Goal: Transaction & Acquisition: Purchase product/service

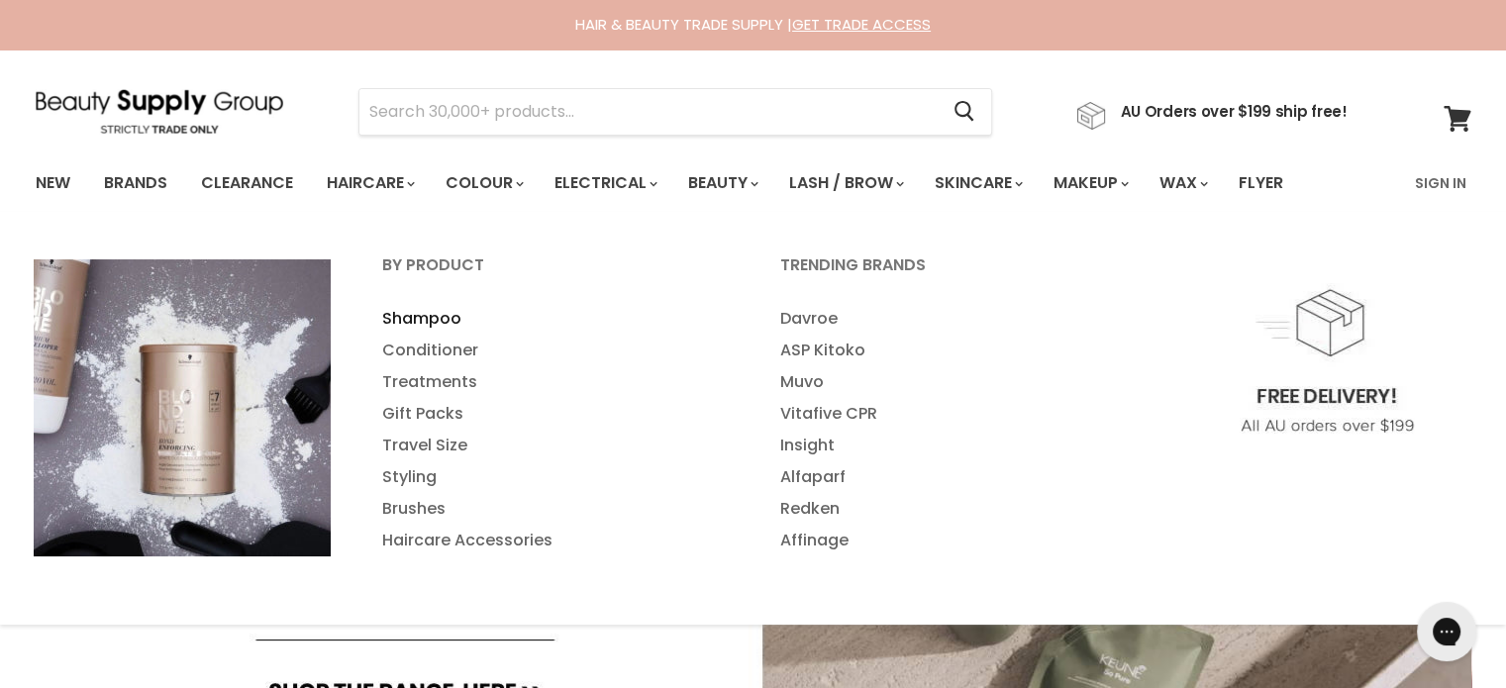
click at [434, 316] on link "Shampoo" at bounding box center [555, 319] width 394 height 32
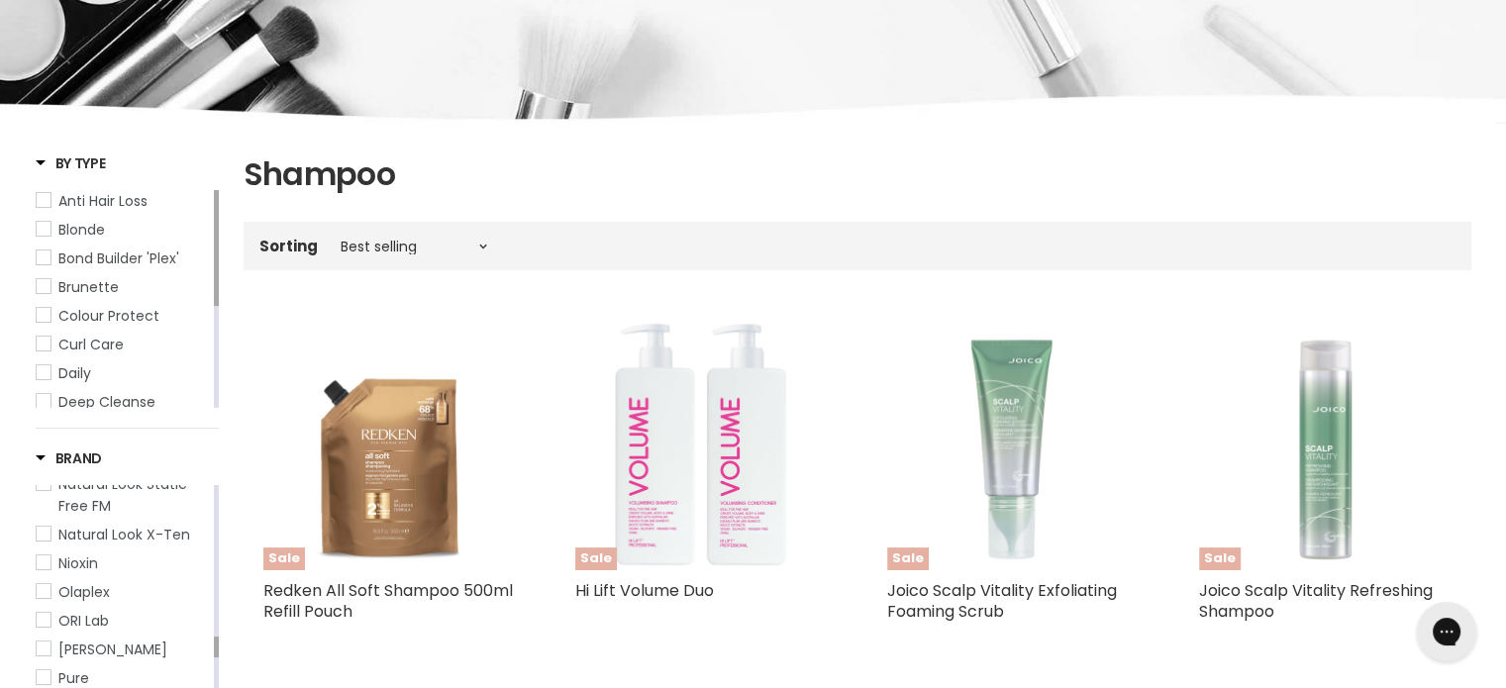
scroll to position [198, 0]
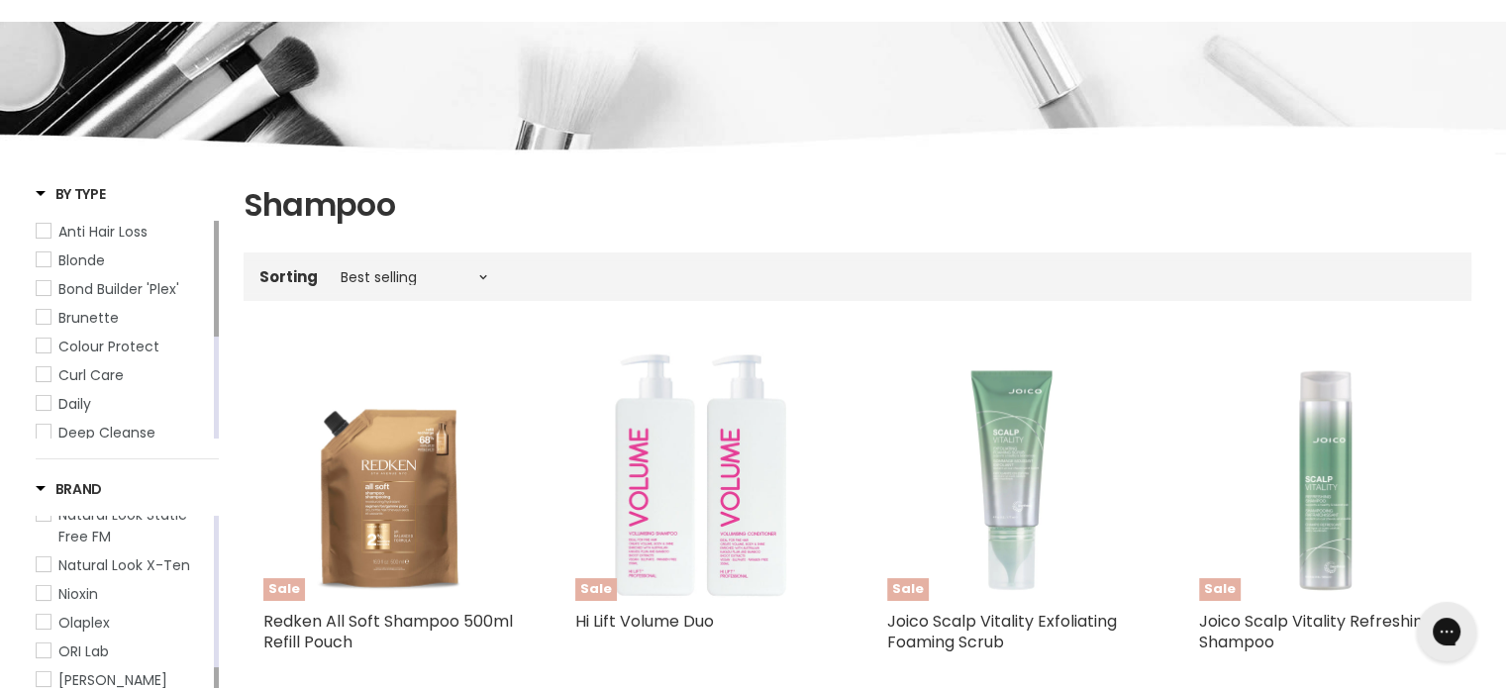
click at [48, 262] on span "Blonde" at bounding box center [44, 260] width 14 height 14
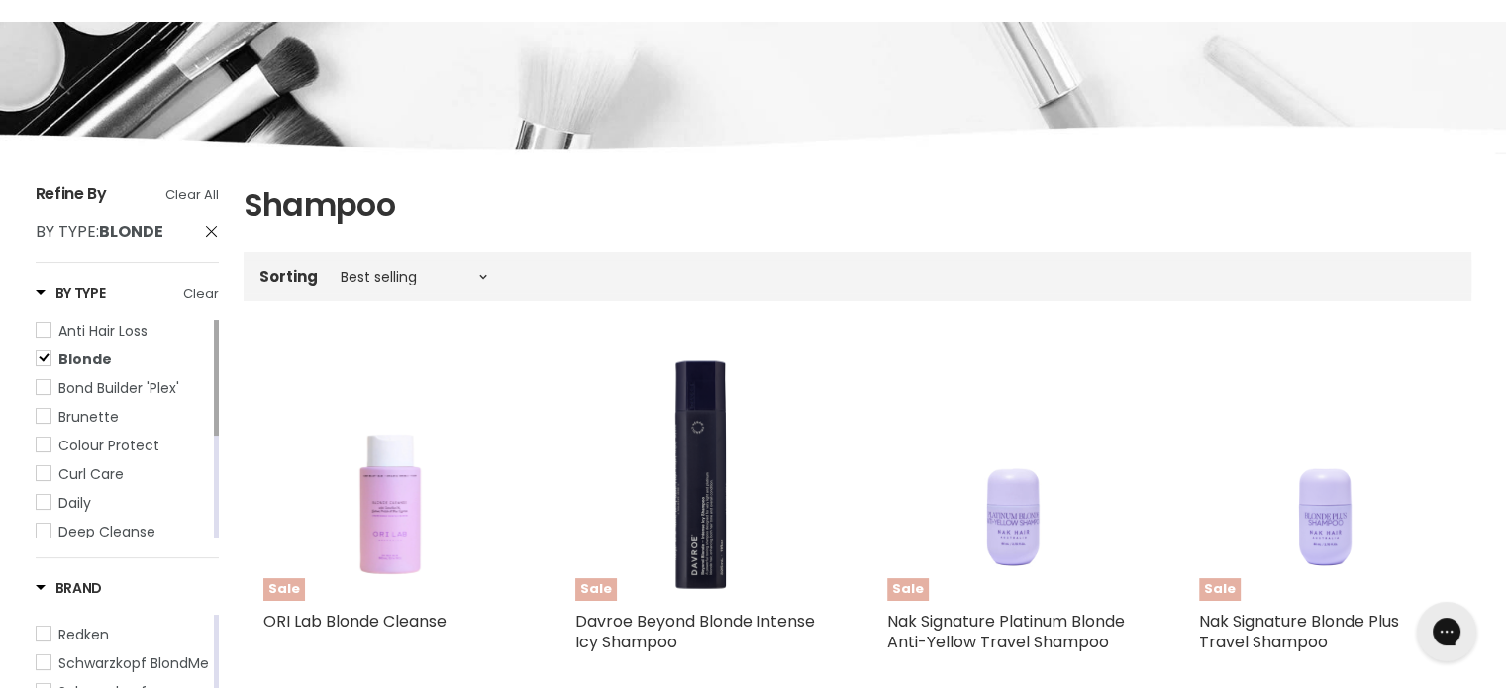
click at [41, 257] on div "Refine By Clear All By Type : Blonde" at bounding box center [127, 223] width 183 height 79
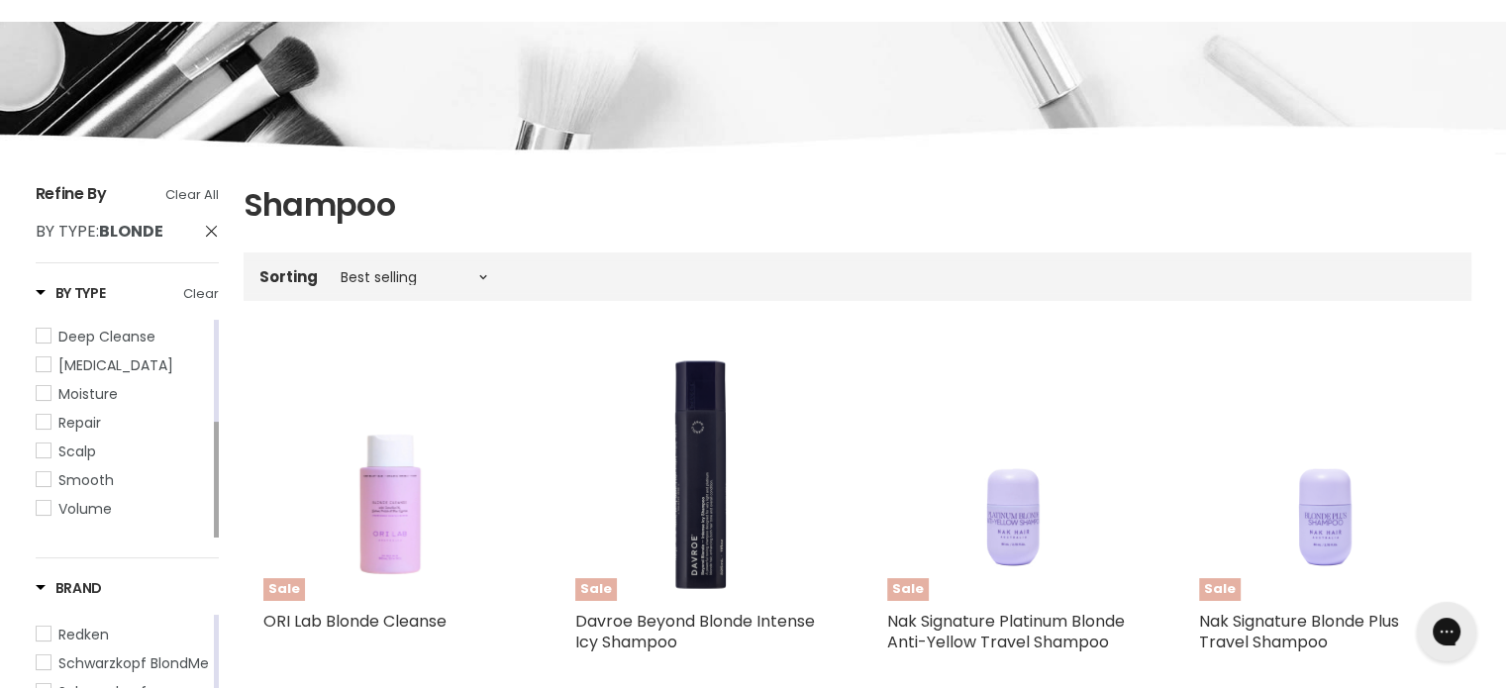
drag, startPoint x: 214, startPoint y: 407, endPoint x: 222, endPoint y: 536, distance: 129.0
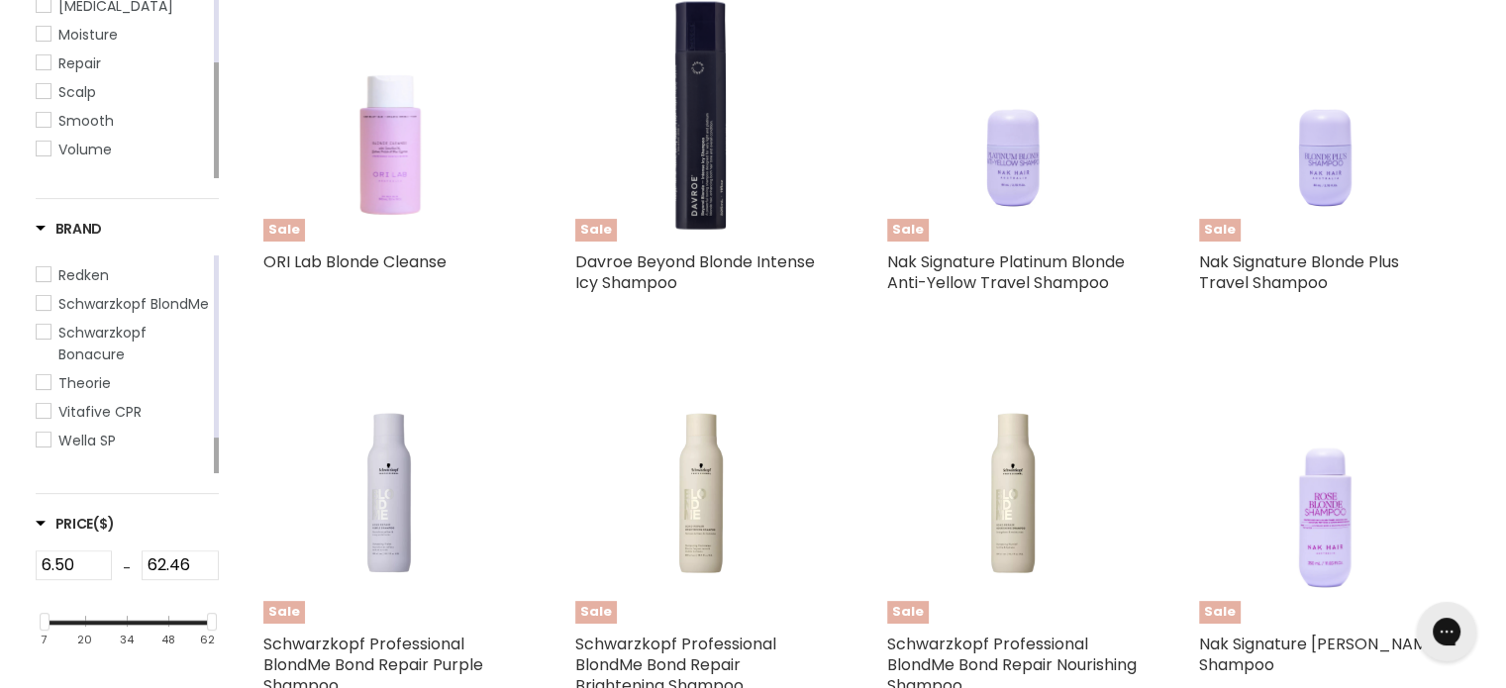
scroll to position [495, 0]
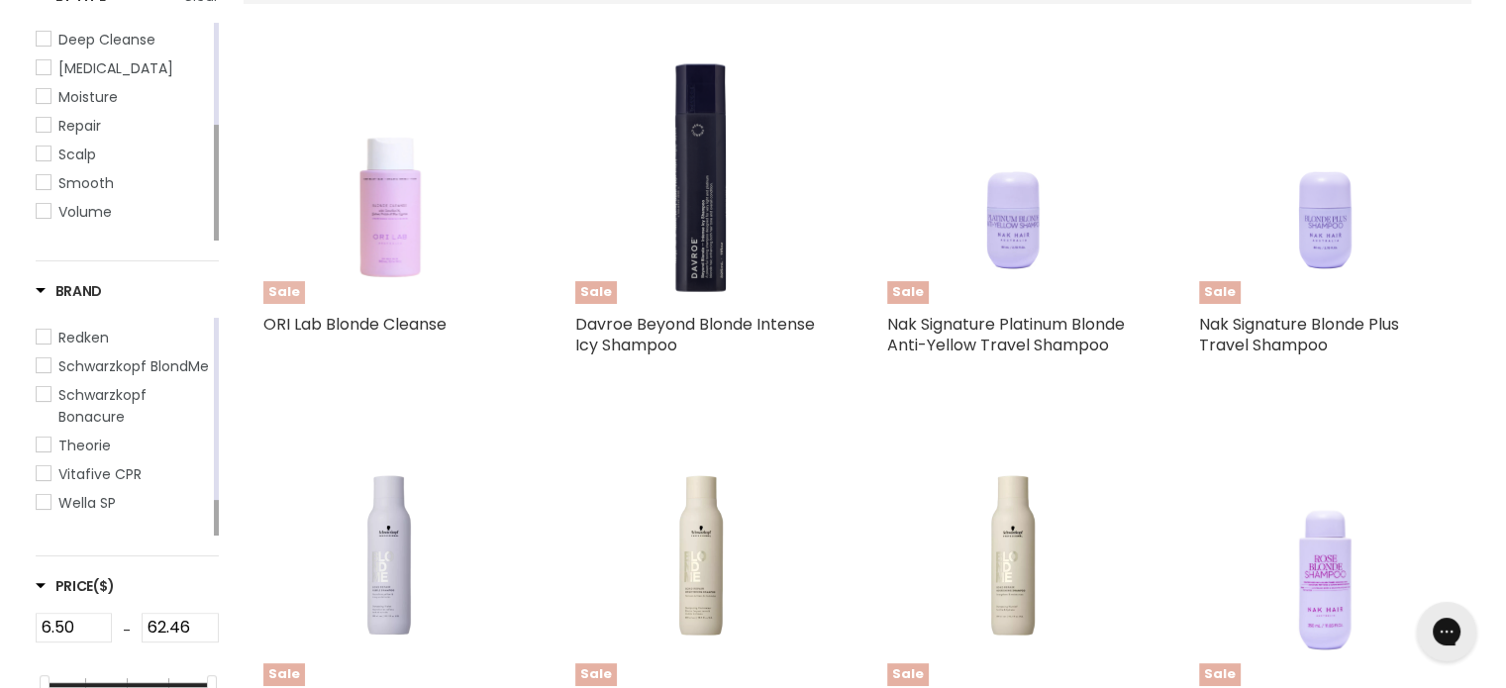
click at [383, 237] on img "Main content" at bounding box center [389, 177] width 202 height 253
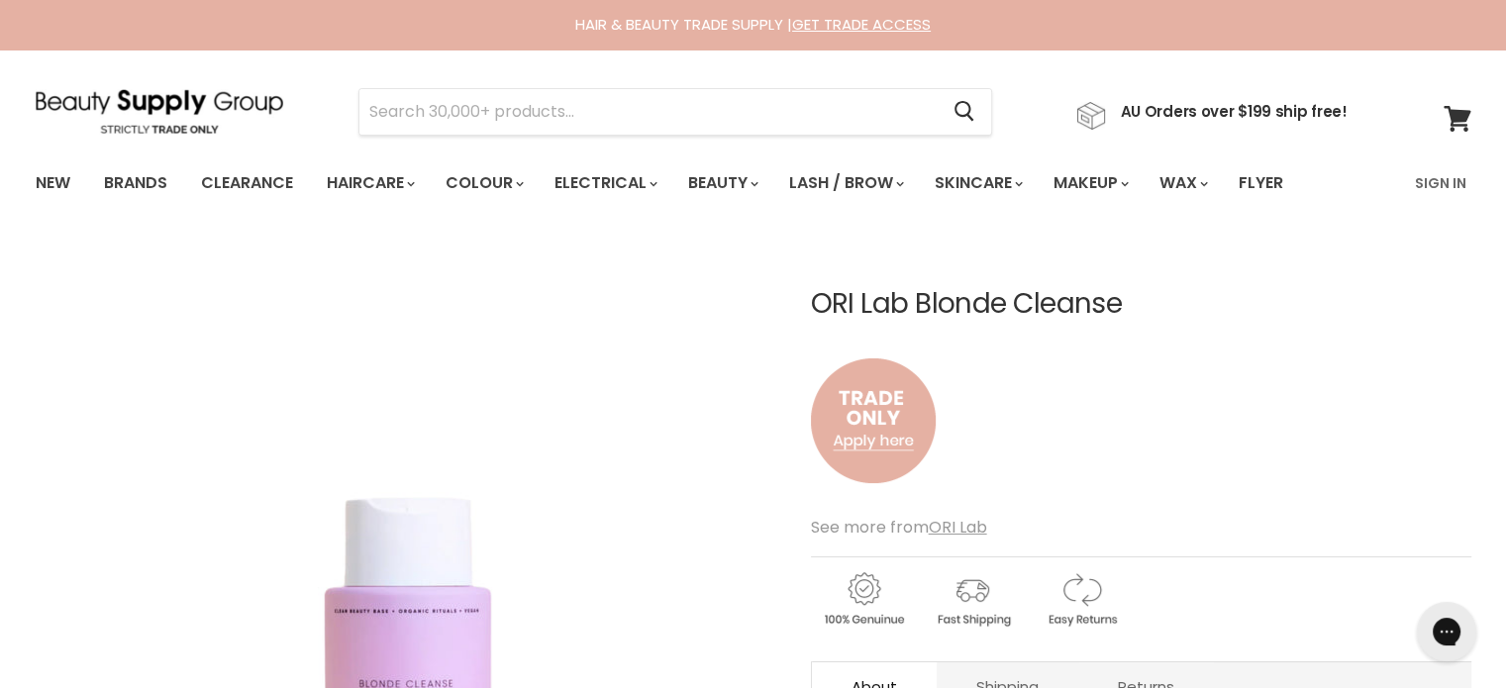
click at [1177, 404] on div "ORI Lab Blonde Cleanse No reviews" at bounding box center [1141, 398] width 661 height 219
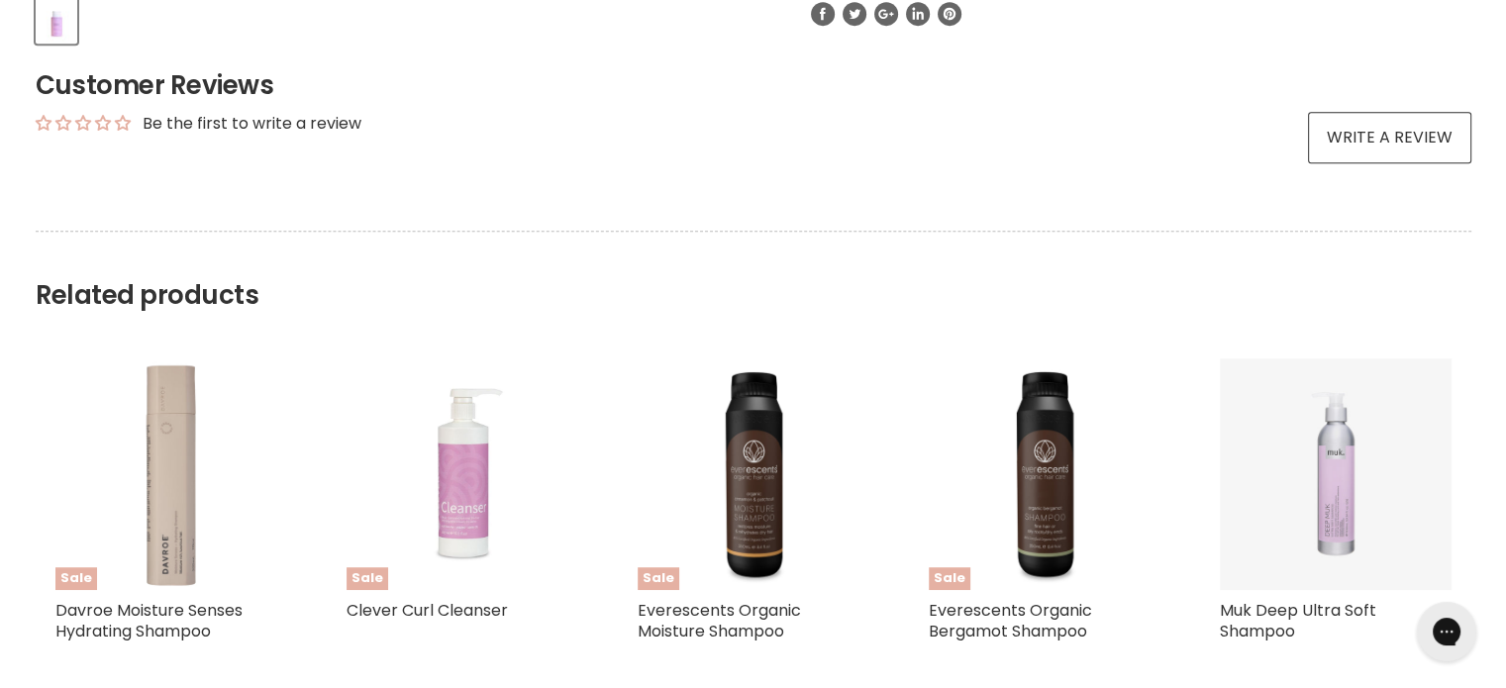
scroll to position [891, 0]
